Goal: Transaction & Acquisition: Purchase product/service

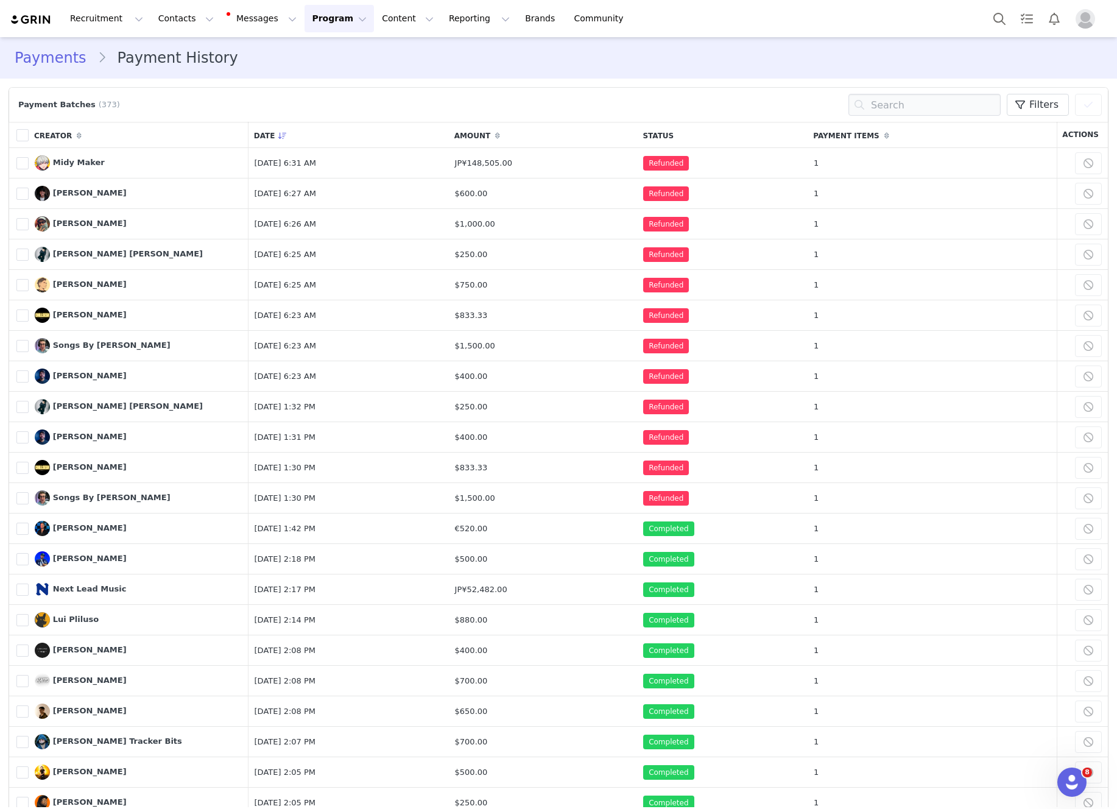
click at [322, 24] on button "Program Program" at bounding box center [338, 18] width 69 height 27
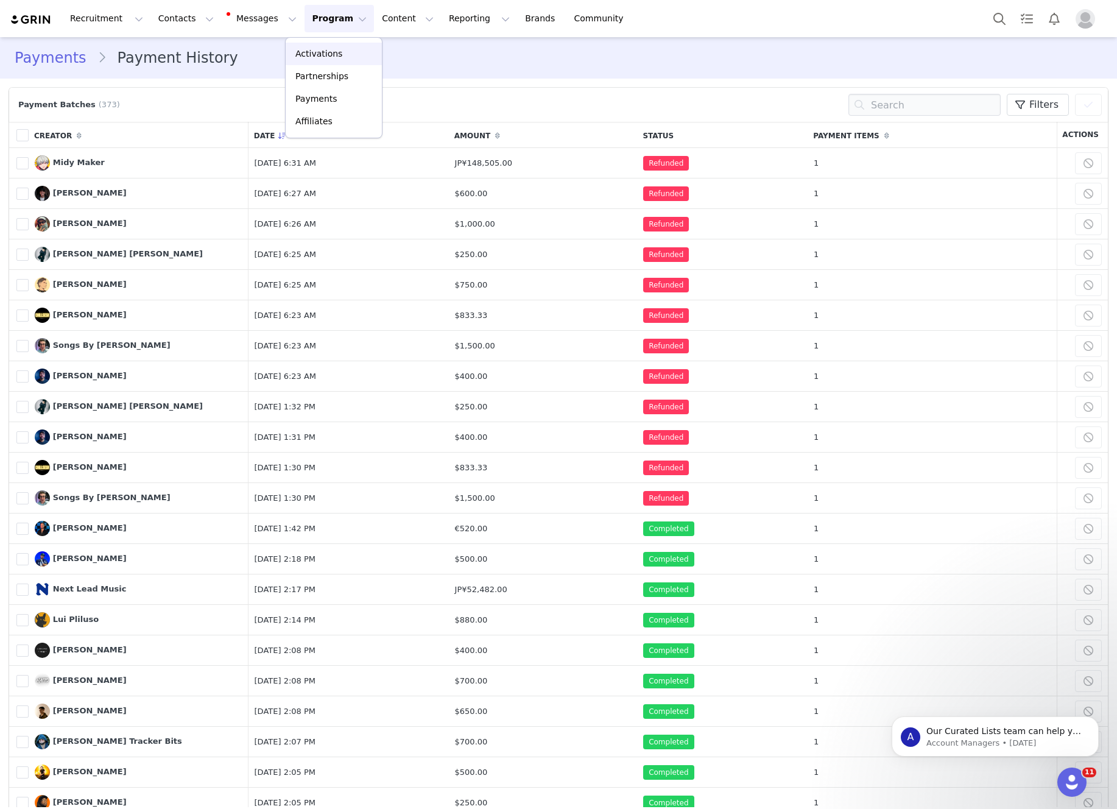
click at [349, 53] on div "Activations" at bounding box center [334, 53] width 82 height 13
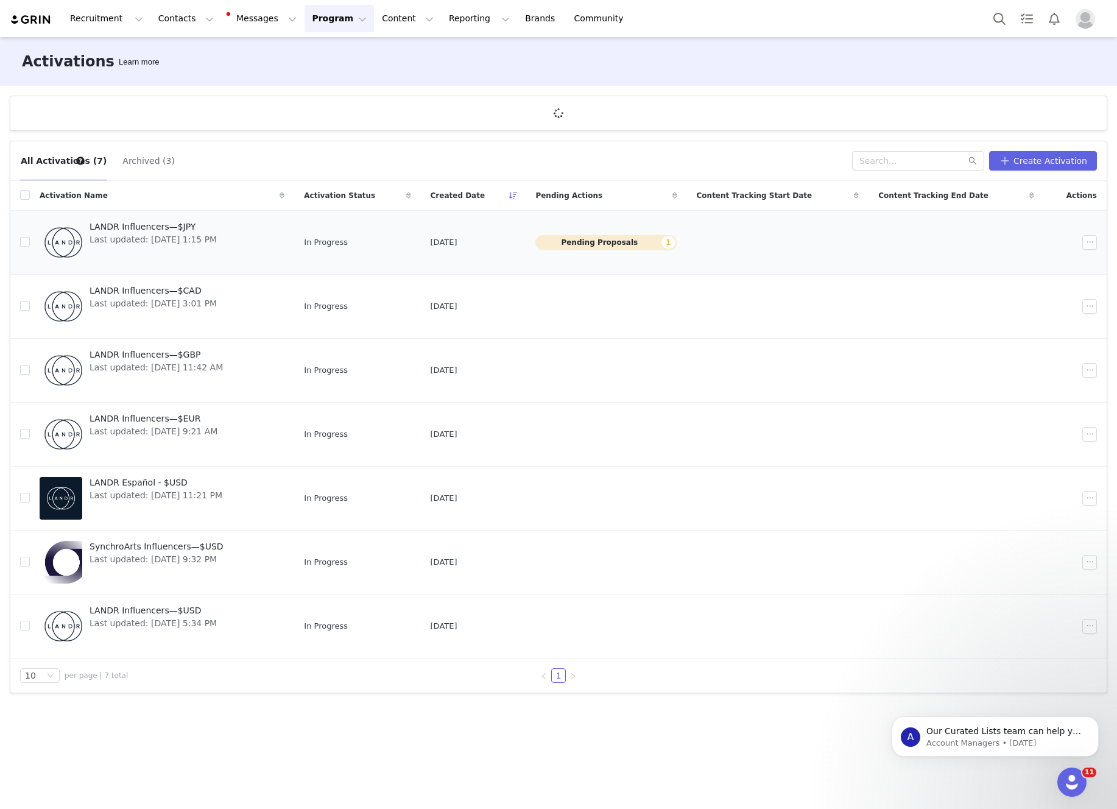
click at [284, 259] on link "LANDR Influencers—$JPY Last updated: [DATE] 1:15 PM" at bounding box center [162, 242] width 245 height 49
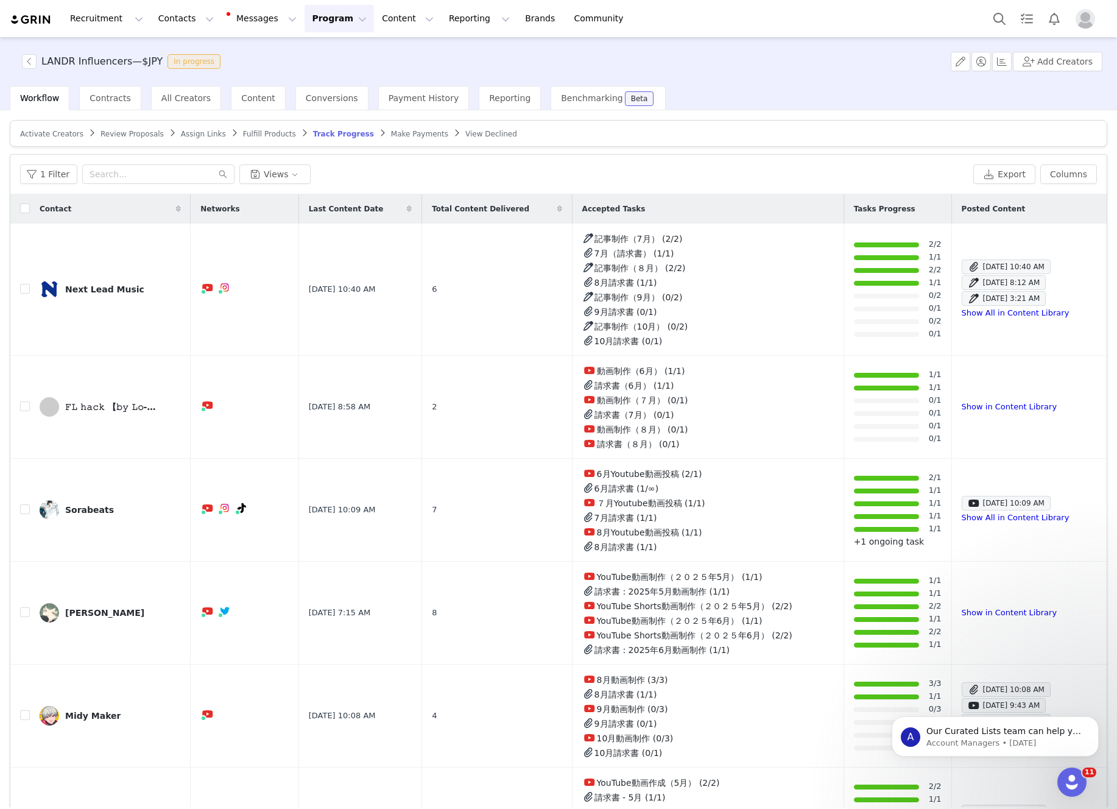
click at [127, 141] on article "Activate Creators Review Proposals Assign Links Fulfill Products Track Progress…" at bounding box center [558, 133] width 1097 height 27
click at [122, 137] on span "Review Proposals" at bounding box center [131, 134] width 63 height 9
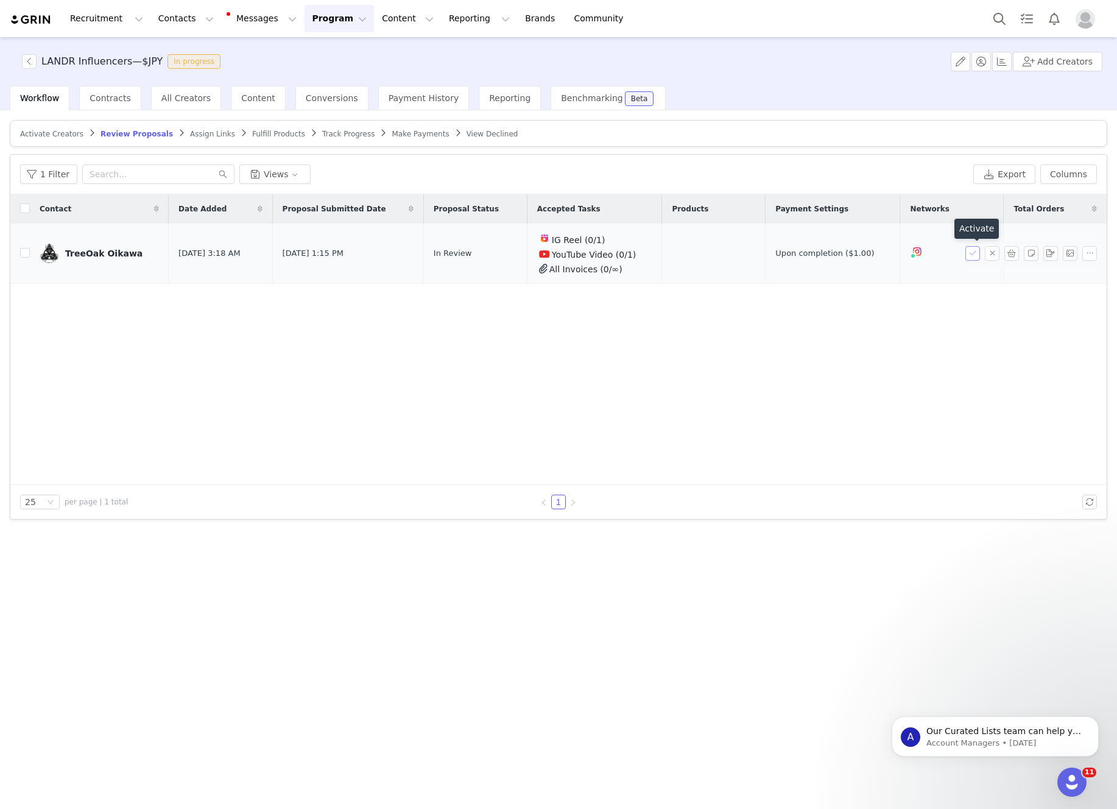
click at [969, 257] on button "button" at bounding box center [972, 253] width 15 height 15
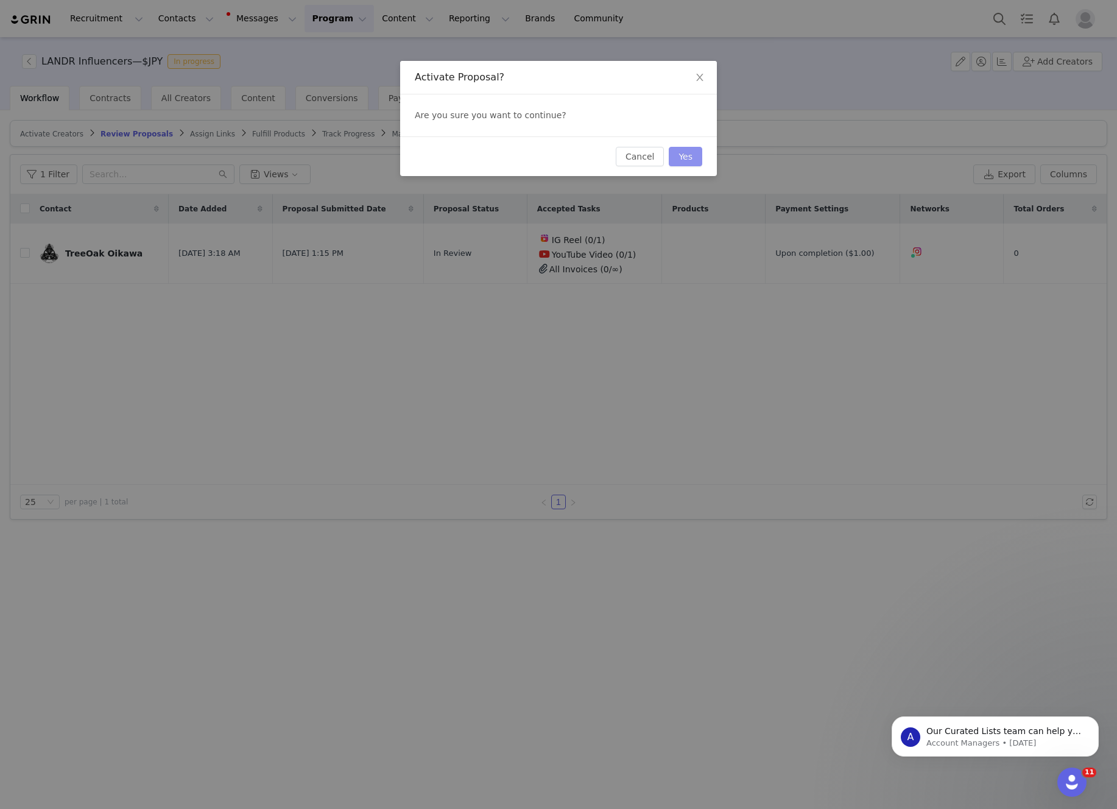
click at [687, 155] on button "Yes" at bounding box center [685, 156] width 33 height 19
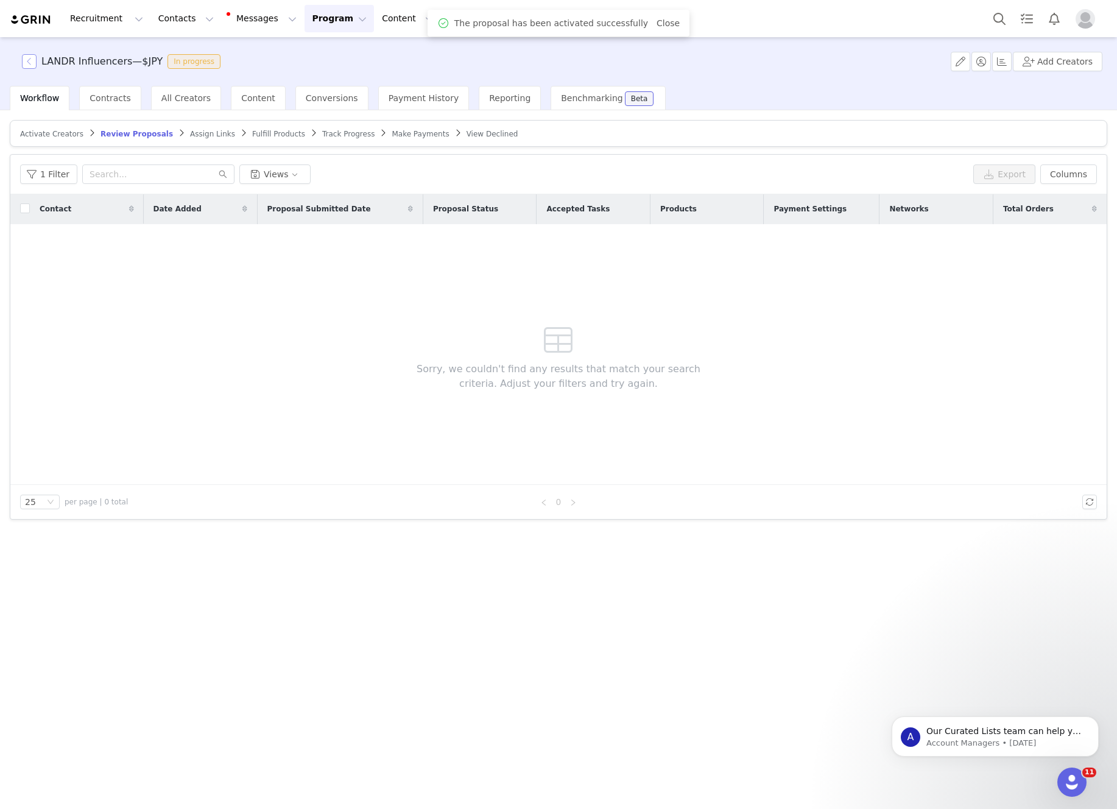
click at [30, 65] on button "button" at bounding box center [29, 61] width 15 height 15
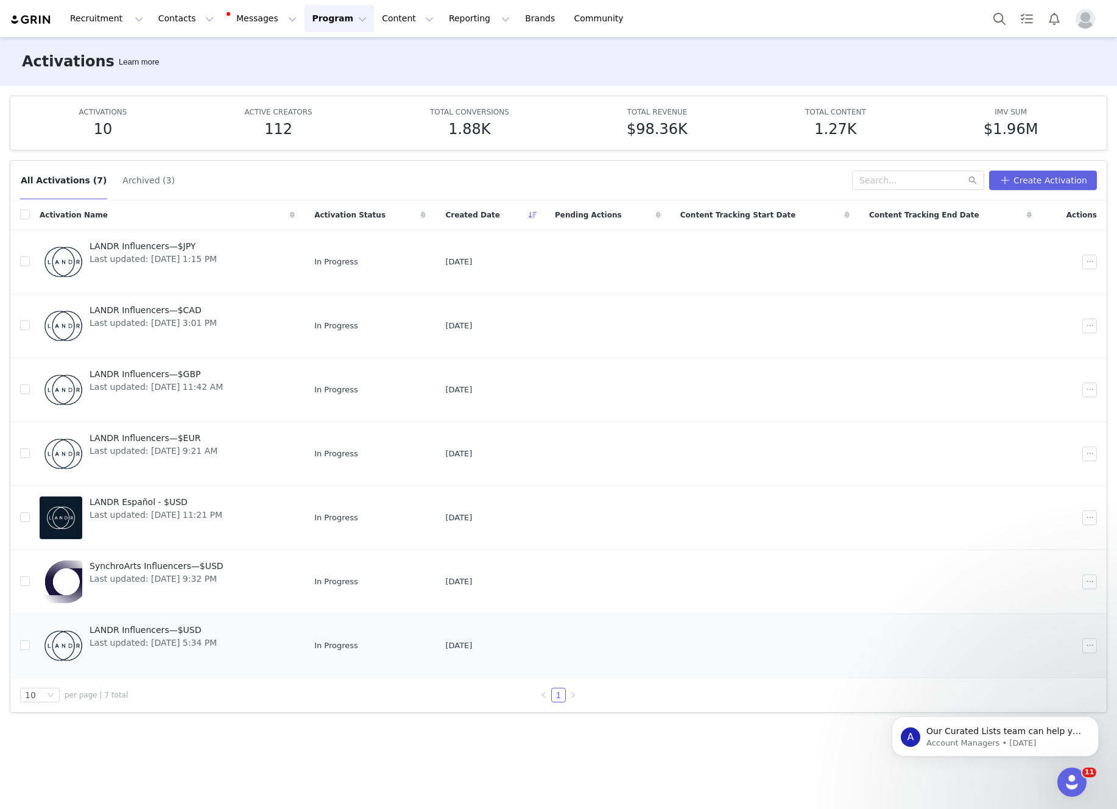
click at [224, 640] on div "LANDR Influencers—$USD Last updated: [DATE] 5:34 PM" at bounding box center [153, 645] width 142 height 49
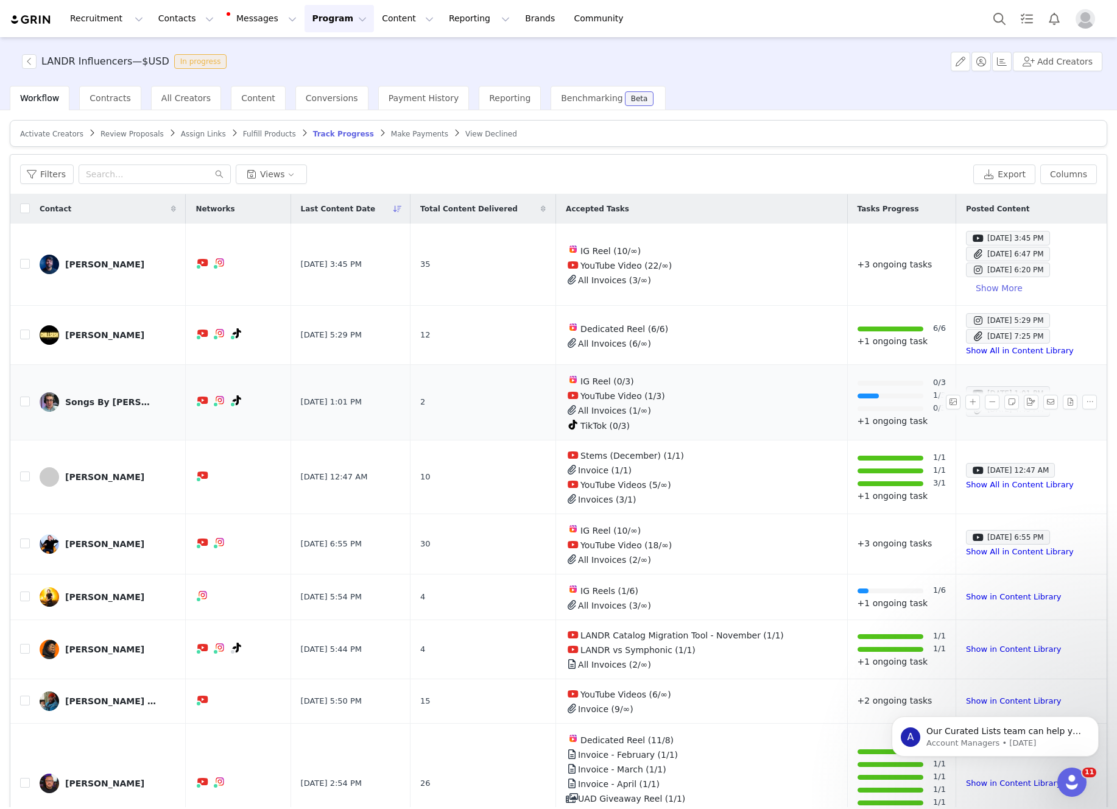
click at [93, 397] on div "Songs By [PERSON_NAME]" at bounding box center [110, 402] width 91 height 10
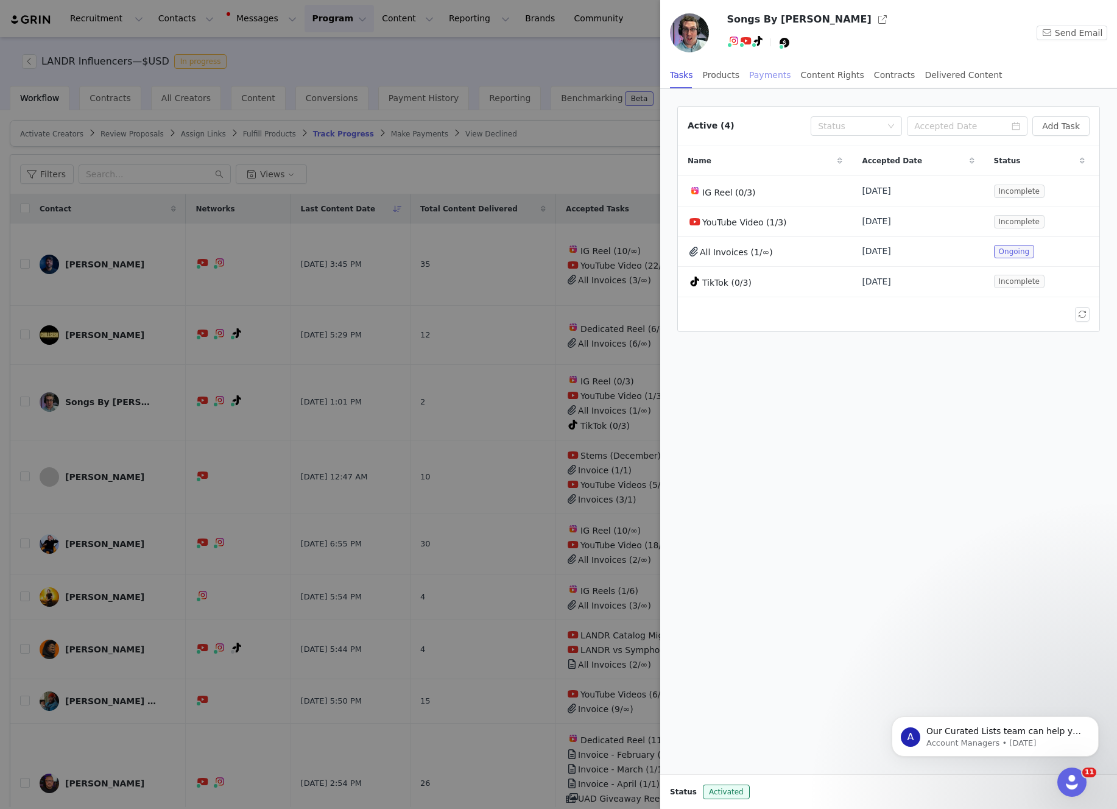
click at [773, 74] on div "Payments" at bounding box center [770, 75] width 42 height 27
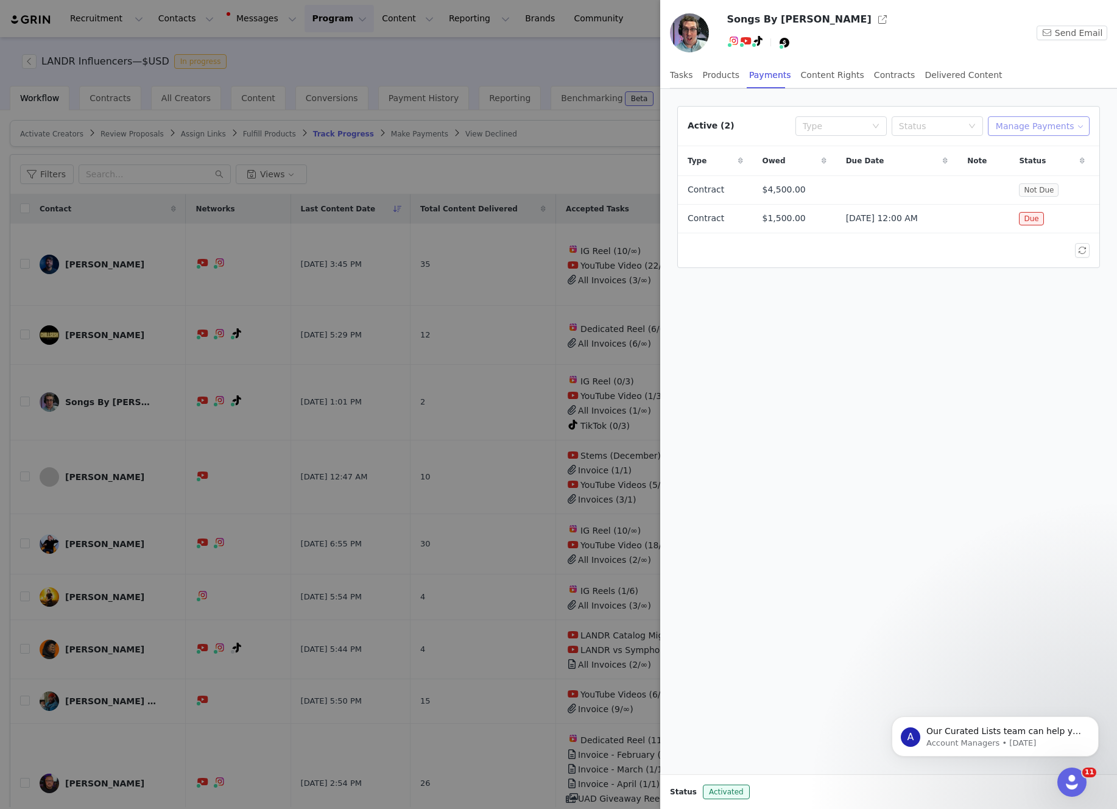
click at [1041, 118] on button "Manage Payments" at bounding box center [1039, 125] width 102 height 19
click at [1041, 150] on span "Make Payments" at bounding box center [1049, 150] width 67 height 13
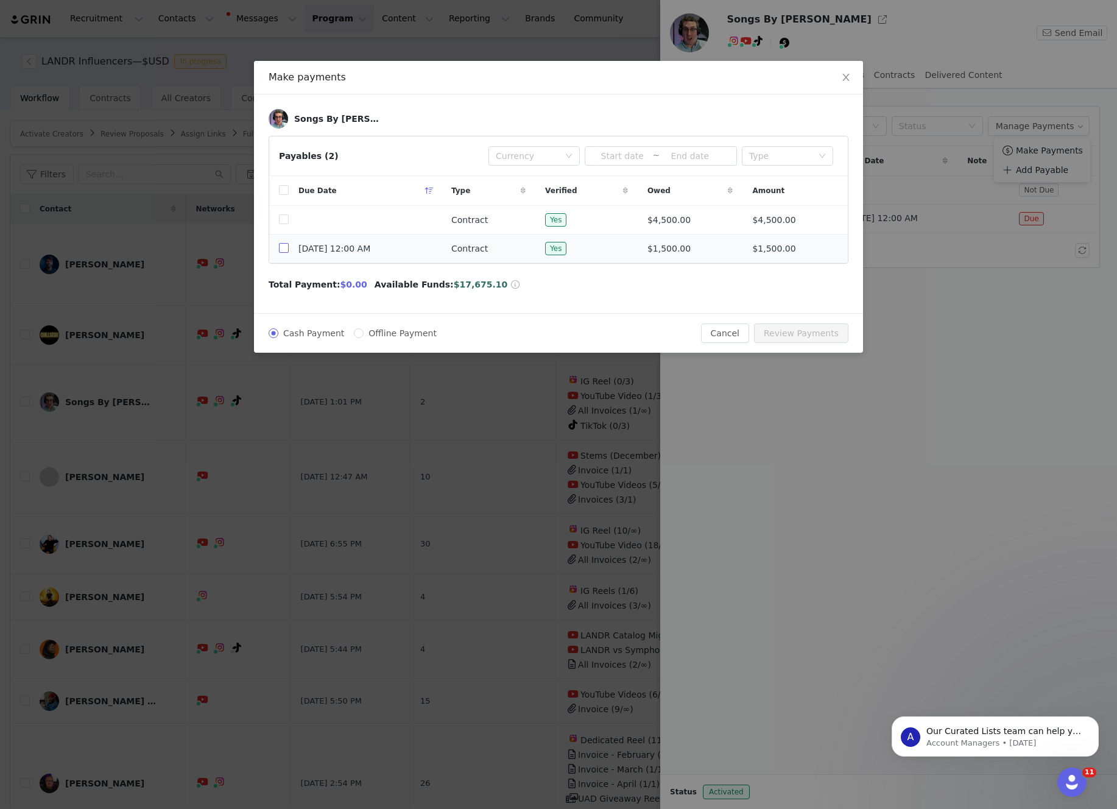
click at [284, 251] on input "checkbox" at bounding box center [284, 248] width 10 height 10
checkbox input "true"
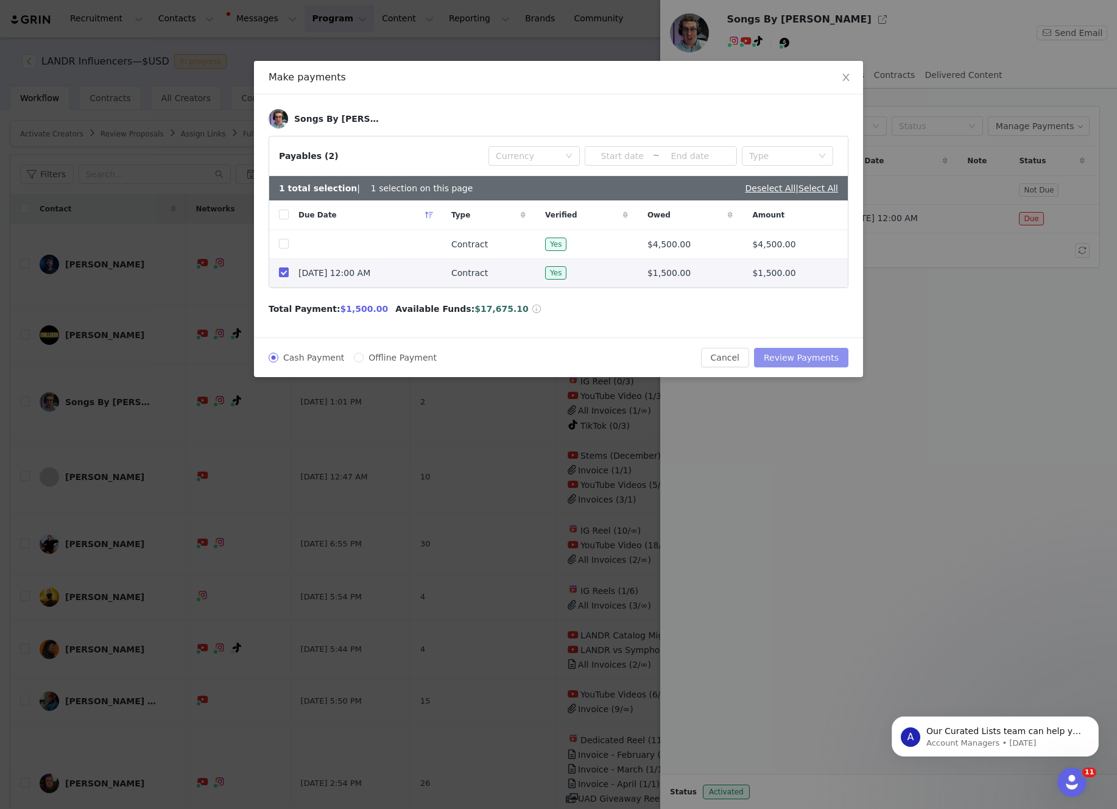
click at [790, 359] on button "Review Payments" at bounding box center [801, 357] width 94 height 19
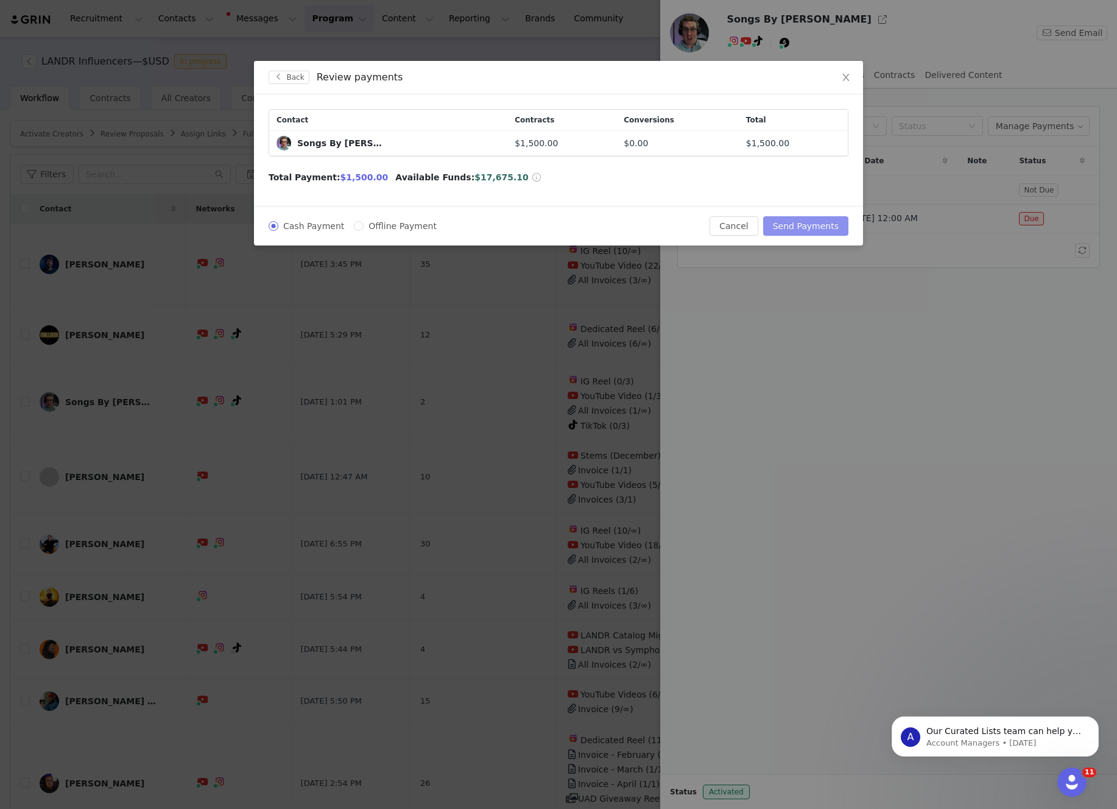
click at [800, 225] on button "Send Payments" at bounding box center [805, 225] width 85 height 19
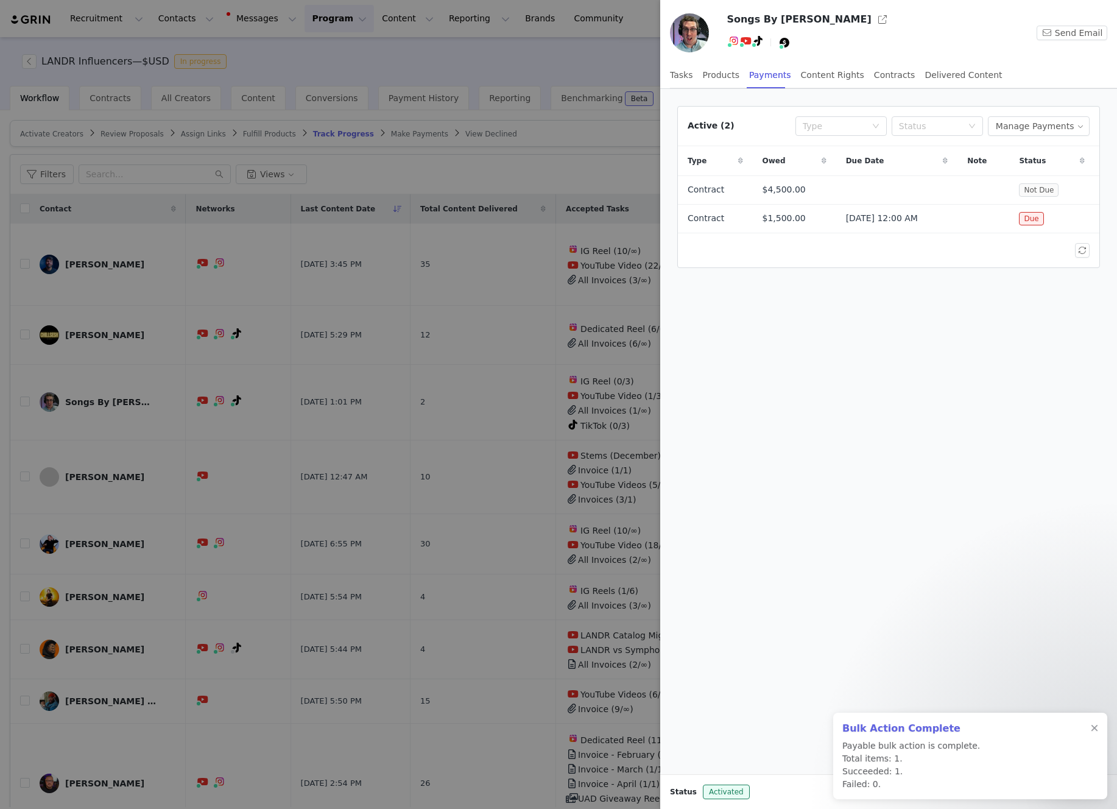
click at [641, 49] on div at bounding box center [558, 404] width 1117 height 809
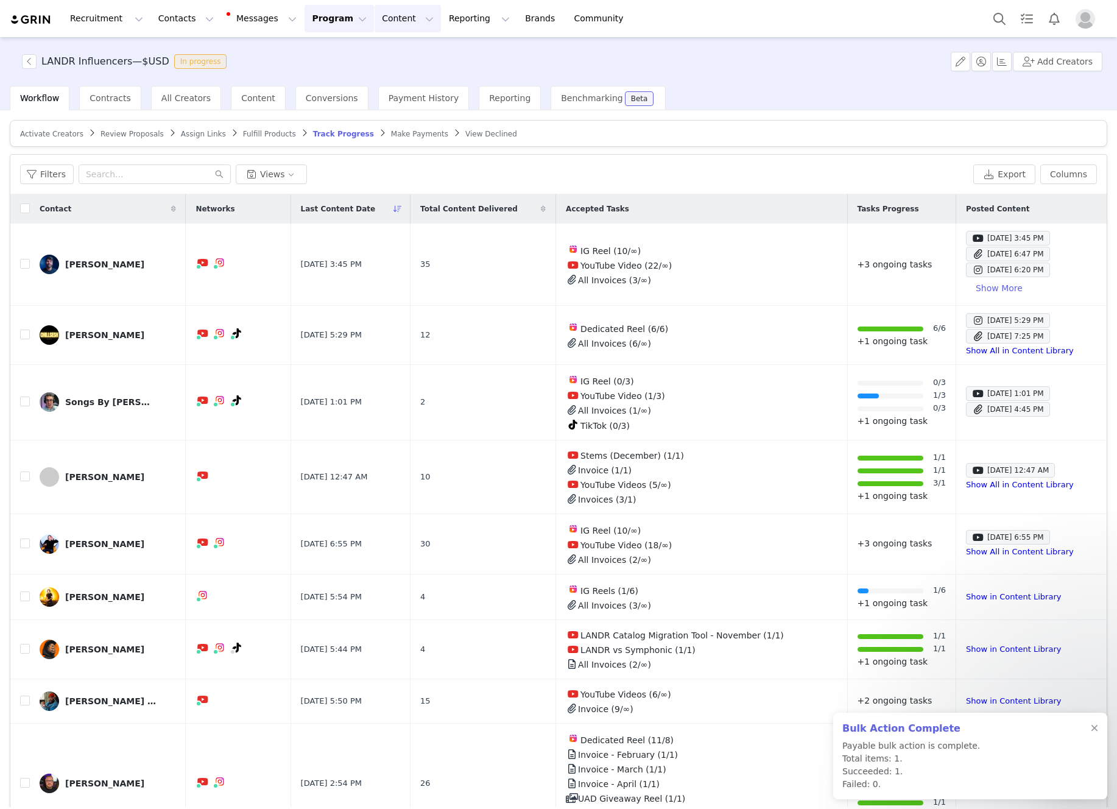
click at [384, 20] on button "Content Content" at bounding box center [408, 18] width 66 height 27
click at [322, 20] on button "Program Program" at bounding box center [338, 18] width 69 height 27
click at [332, 103] on p "Payments" at bounding box center [316, 99] width 42 height 13
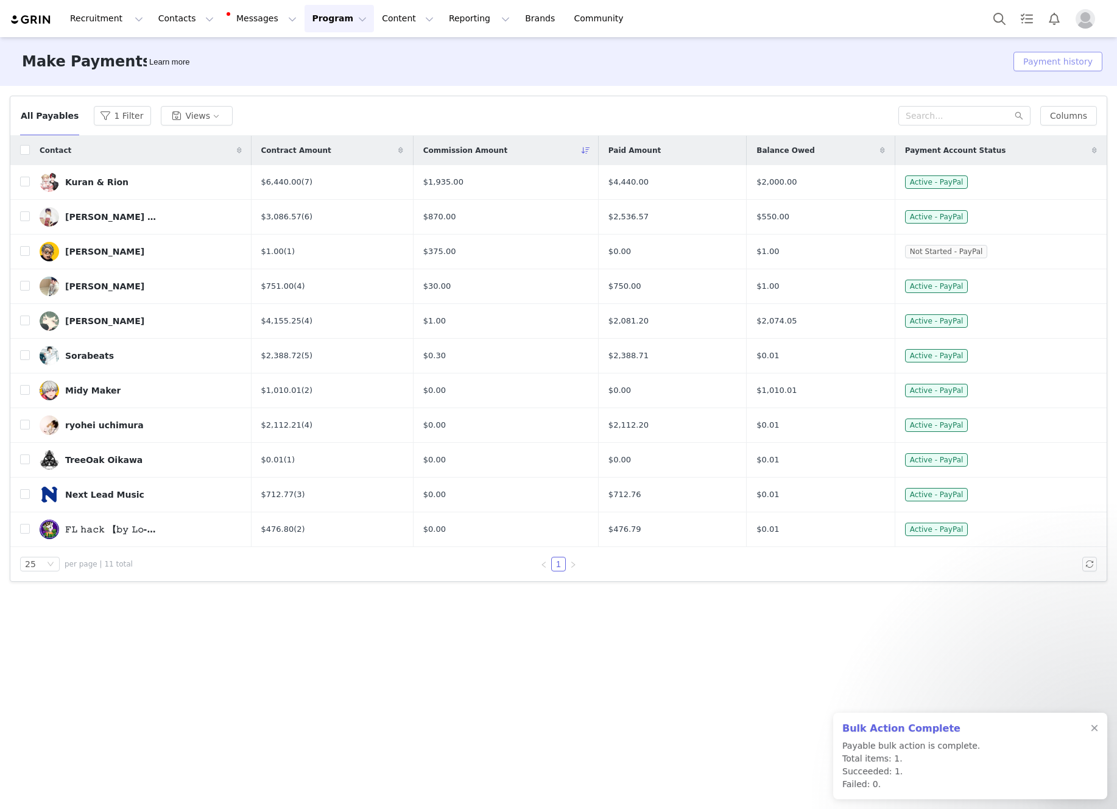
click at [1038, 63] on button "Payment history" at bounding box center [1057, 61] width 89 height 19
